Goal: Find specific page/section: Find specific page/section

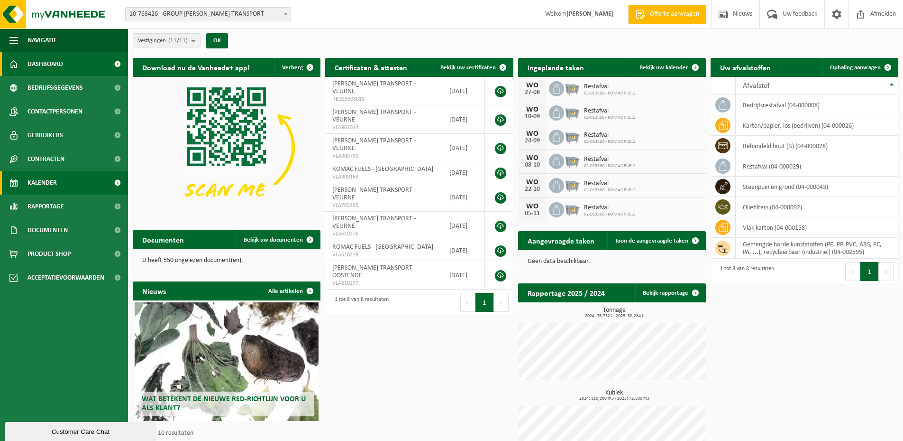
click at [60, 180] on link "Kalender" at bounding box center [64, 183] width 128 height 24
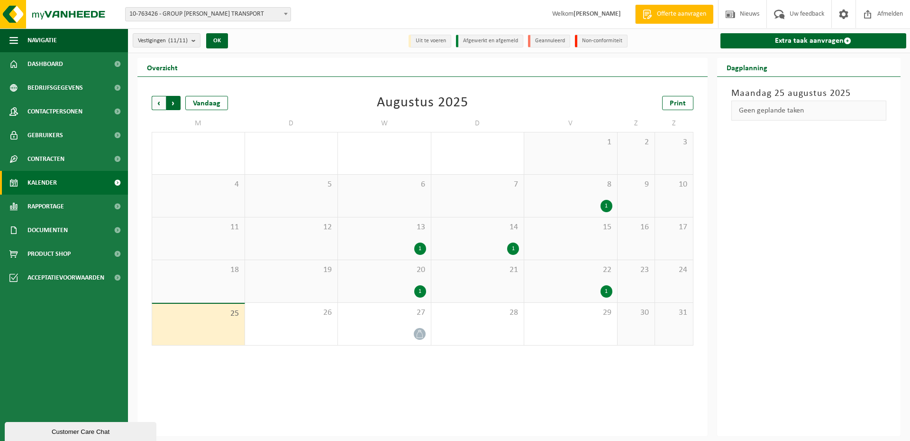
click at [156, 99] on span "Vorige" at bounding box center [159, 103] width 14 height 14
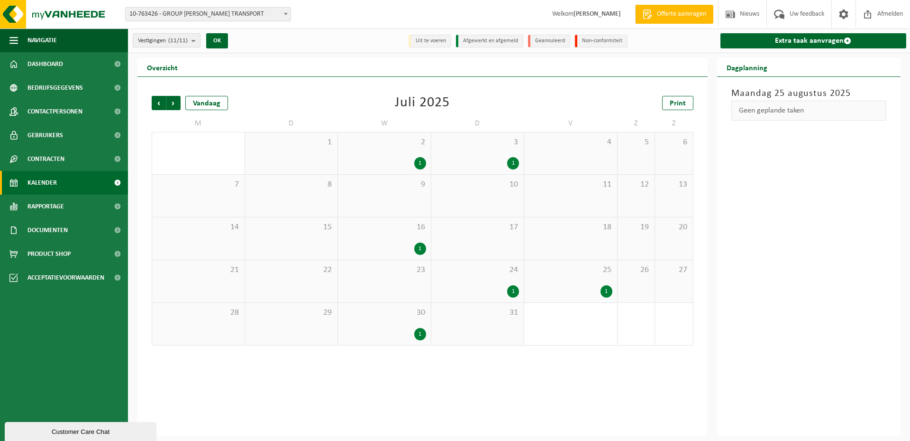
click at [414, 163] on div "1" at bounding box center [384, 163] width 83 height 12
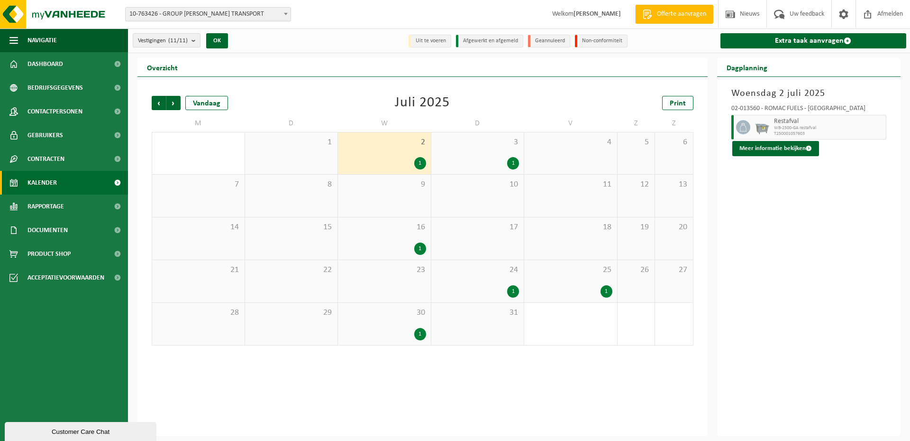
click at [512, 160] on div "1" at bounding box center [513, 163] width 12 height 12
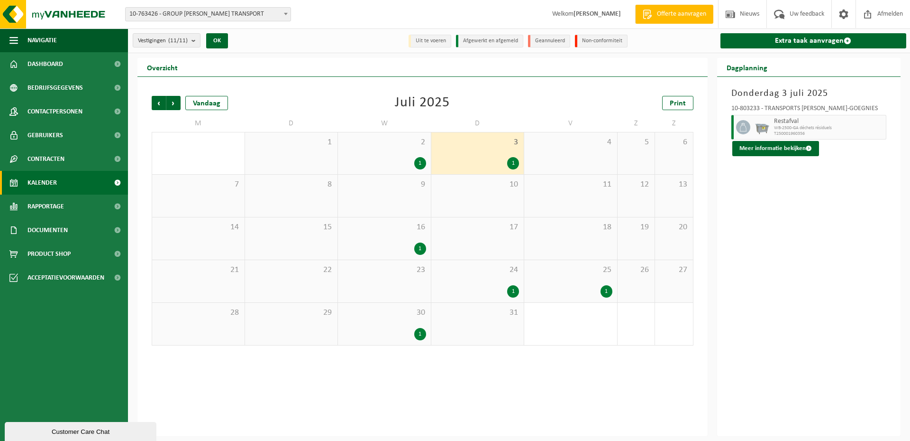
click at [418, 248] on div "1" at bounding box center [420, 248] width 12 height 12
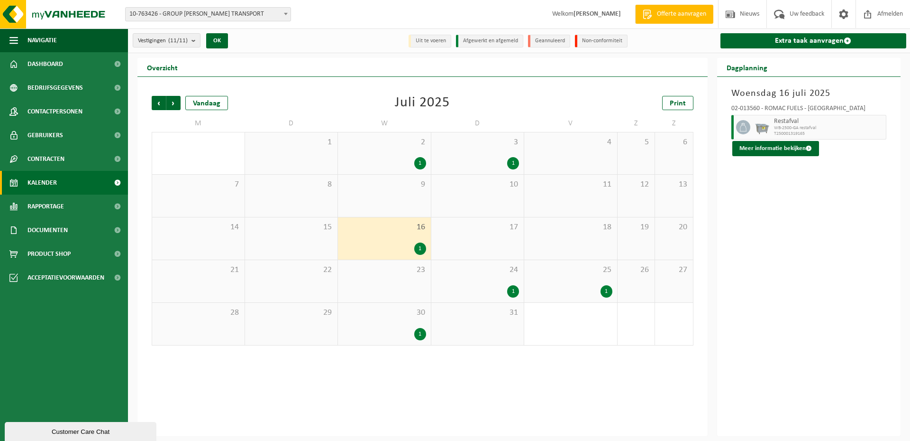
click at [515, 294] on div "1" at bounding box center [513, 291] width 12 height 12
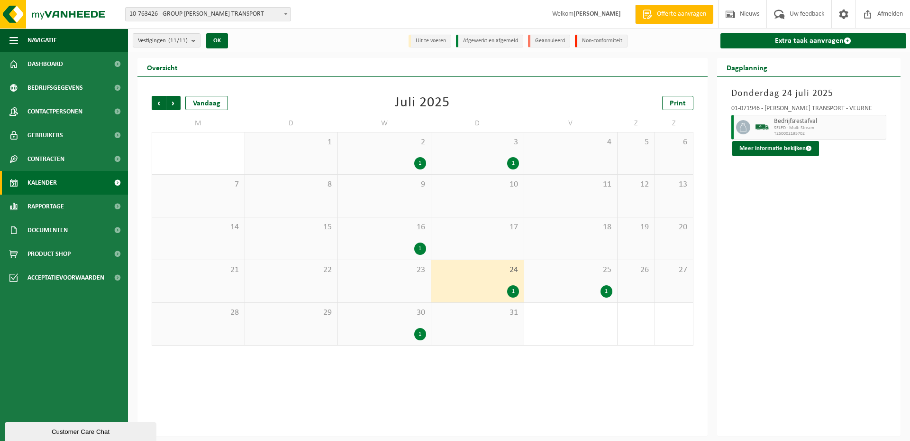
click at [606, 290] on div "1" at bounding box center [607, 291] width 12 height 12
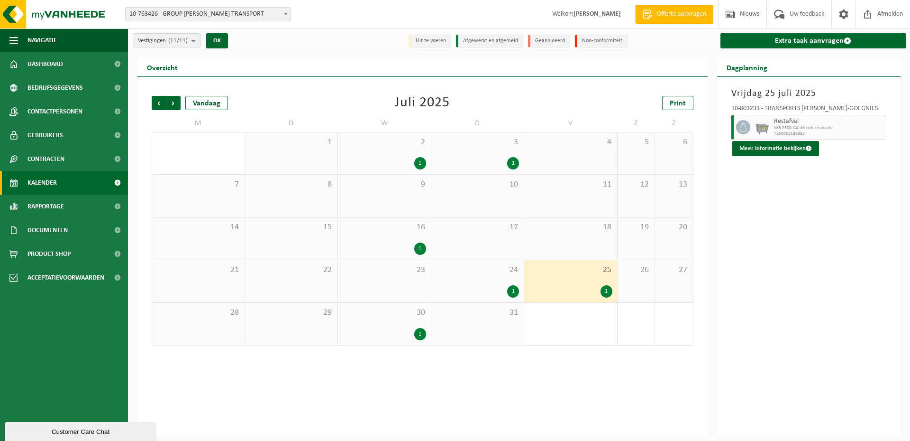
click at [420, 335] on div "1" at bounding box center [420, 334] width 12 height 12
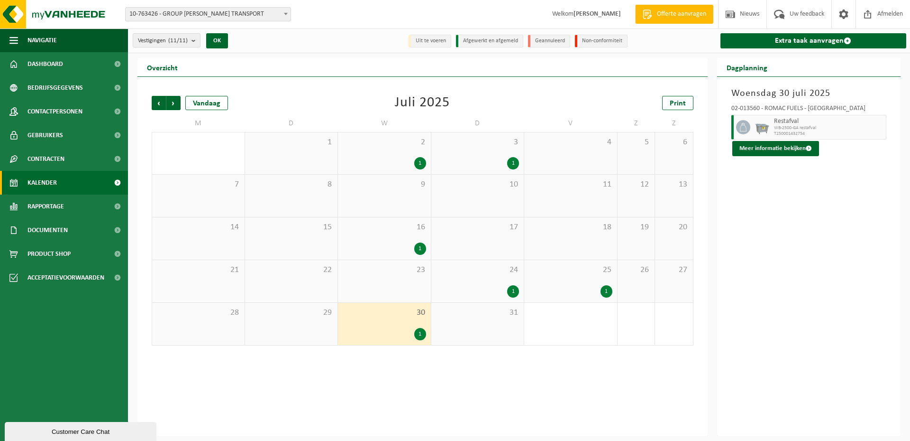
click at [289, 360] on div "Vorige Volgende Vandaag Juli 2025 Print M D W D V Z Z 30 1 2 1 3 1 4 5 6 7 8 9 …" at bounding box center [423, 256] width 570 height 359
click at [47, 67] on span "Dashboard" at bounding box center [46, 64] width 36 height 24
